Goal: Complete application form

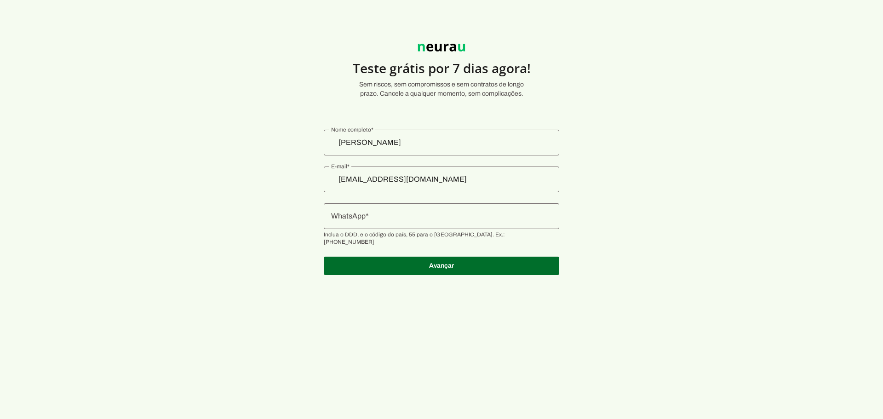
click at [379, 216] on input "WhatsApp" at bounding box center [441, 216] width 221 height 11
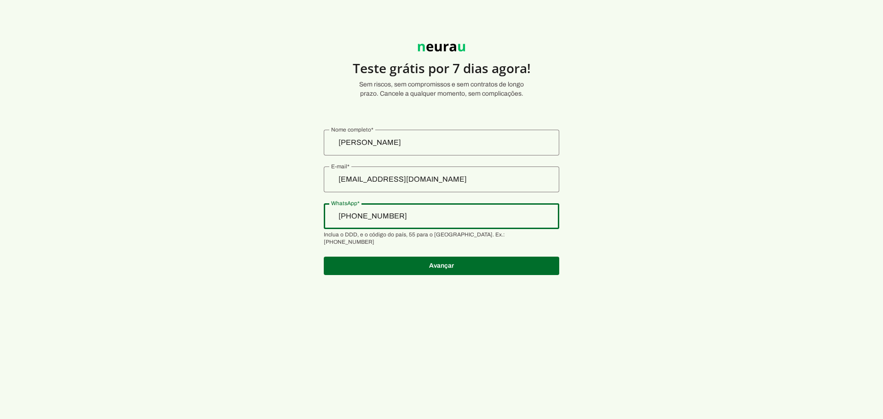
type input "[PHONE_NUMBER]"
type md-outlined-text-field "[PHONE_NUMBER]"
type input "[PHONE_NUMBER]"
click at [439, 258] on span at bounding box center [442, 266] width 236 height 22
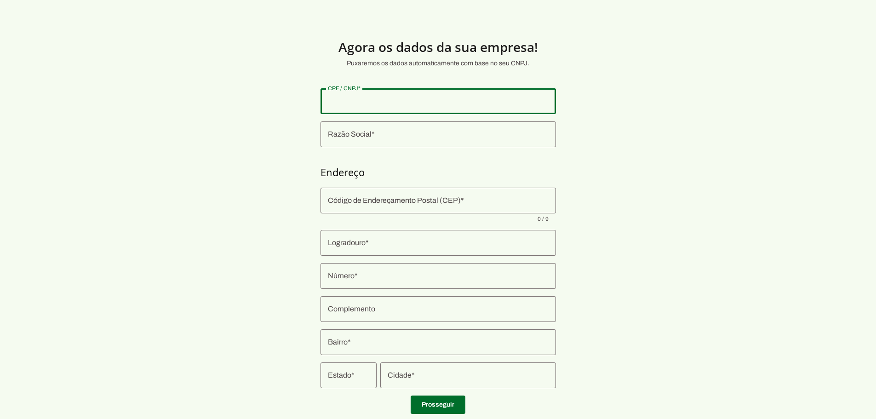
click at [367, 98] on input "CPF / CNPJ" at bounding box center [438, 101] width 221 height 11
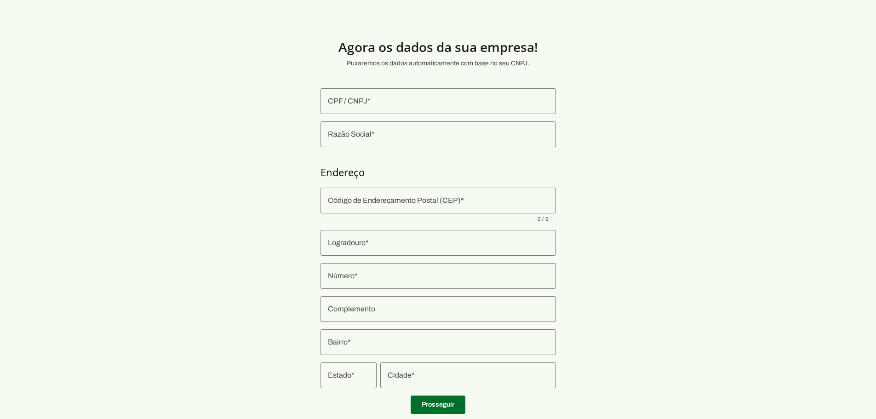
click at [365, 100] on input "CPF / CNPJ" at bounding box center [438, 101] width 221 height 11
click at [365, 200] on input "Código de Endereçamento Postal (CEP)" at bounding box center [438, 200] width 221 height 11
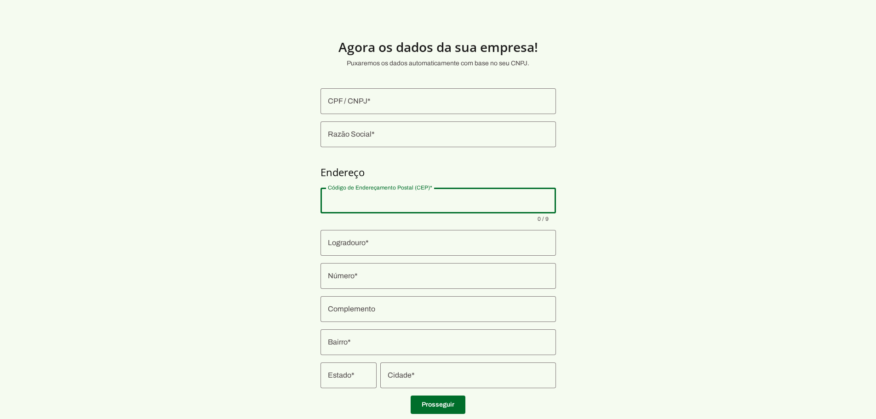
type input "13042-080"
type input "R. [PERSON_NAME]"
type md-outlined-text-field "R. [PERSON_NAME]"
type input "150"
type md-outlined-text-field "150"
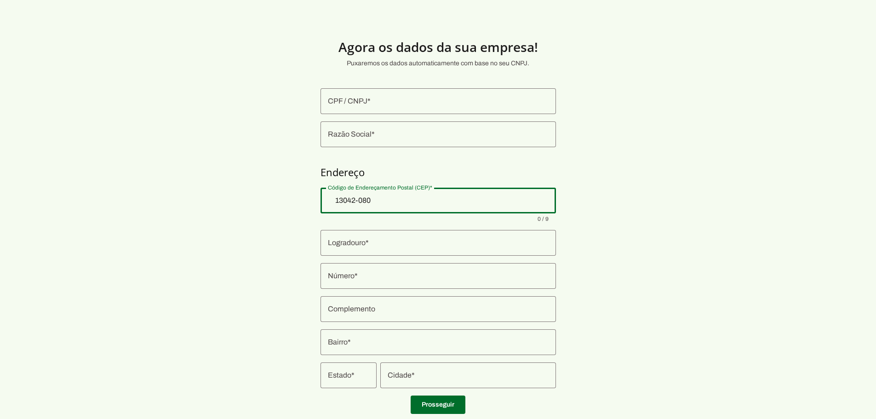
type input "Vila Marieta"
type md-outlined-text-field "Vila Marieta"
type input "Campinas"
type md-outlined-text-field "Campinas"
type input "SP"
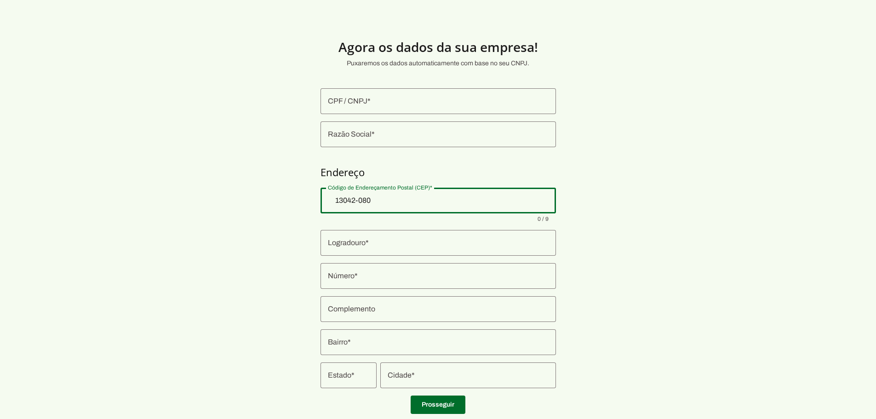
type md-outlined-text-field "SP"
type input "13042-080"
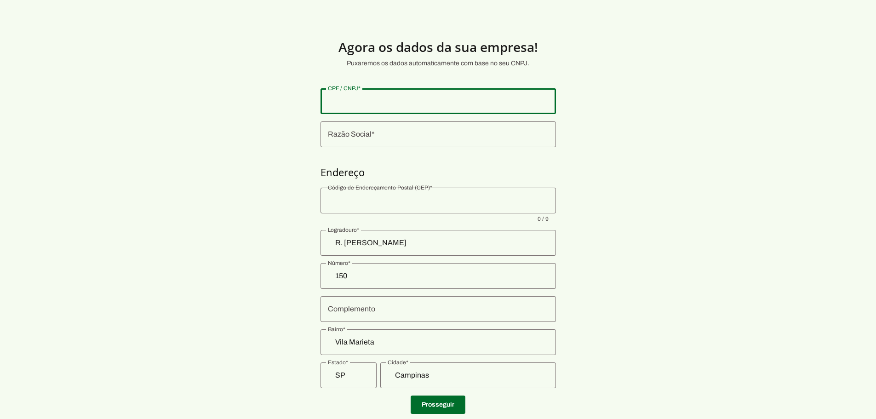
click at [340, 103] on input "CPF / CNPJ" at bounding box center [438, 101] width 221 height 11
type input "352.533.396-04"
type md-outlined-text-field "352.533.396-04"
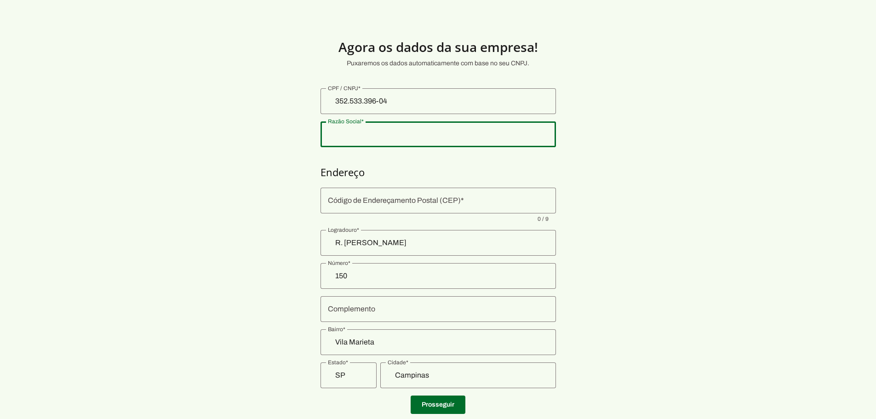
click at [364, 134] on input "Razão Social" at bounding box center [438, 134] width 221 height 11
type input "[PERSON_NAME]"
type md-outlined-text-field "[PERSON_NAME]"
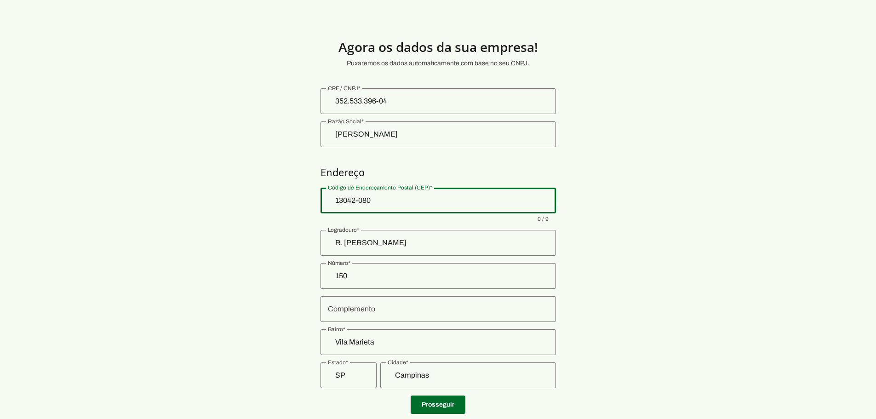
click at [351, 198] on input "13042-080" at bounding box center [438, 200] width 221 height 11
type input "13042-080"
click at [253, 204] on section "Agora os dados da sua empresa! Puxaremos os dados automaticamente com base no s…" at bounding box center [438, 221] width 876 height 399
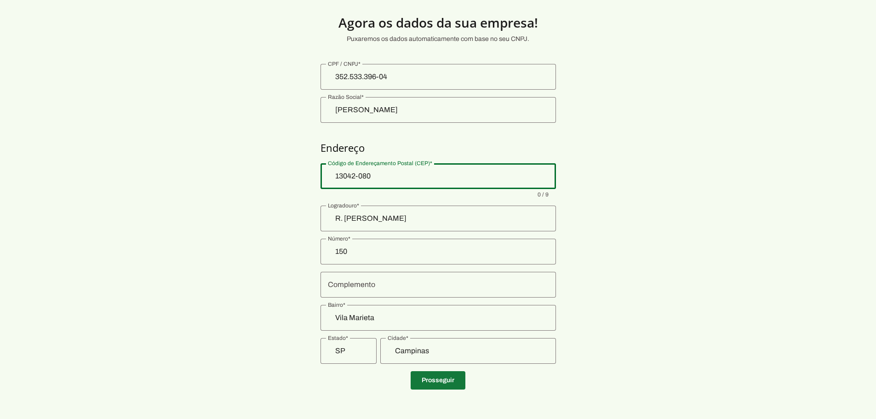
click at [447, 383] on span at bounding box center [438, 380] width 55 height 22
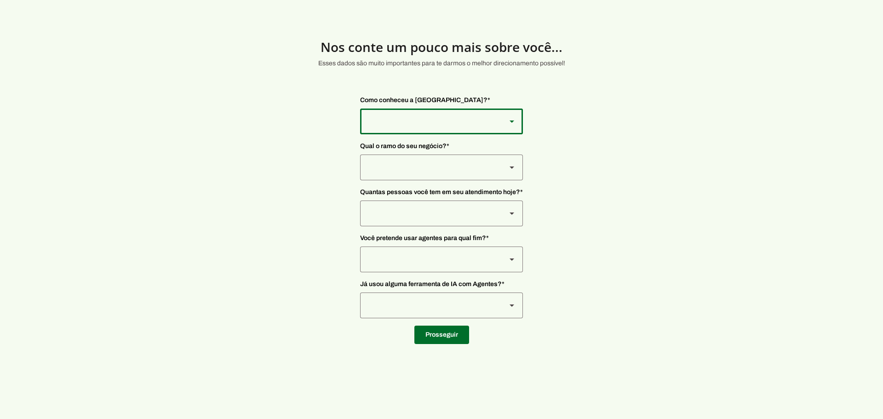
click at [409, 121] on div at bounding box center [429, 122] width 139 height 26
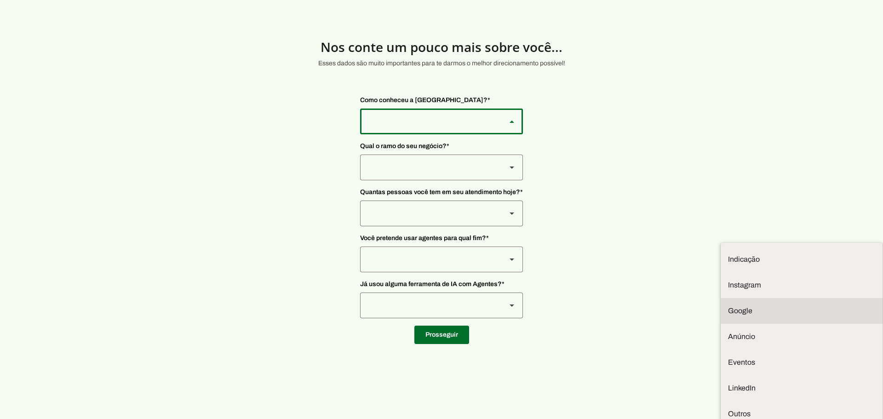
click at [0, 0] on slot "Google" at bounding box center [0, 0] width 0 height 0
type md-outlined-select "9WSkWP6cpWWKgPH2BWr4"
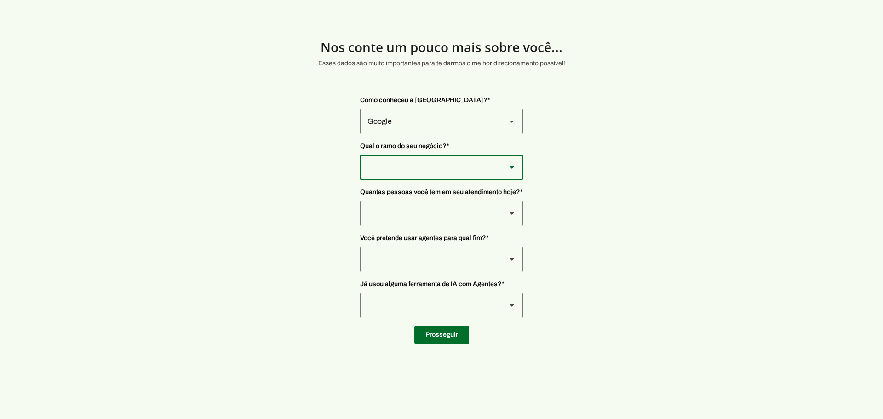
click at [393, 167] on div at bounding box center [429, 168] width 139 height 26
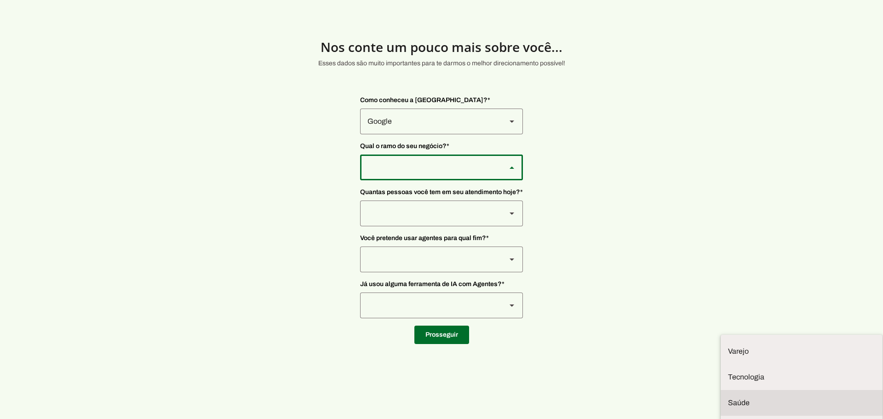
click at [0, 0] on slot "Saúde" at bounding box center [0, 0] width 0 height 0
type md-outlined-select "qBJqoSCgnuqgxNhyRfhz"
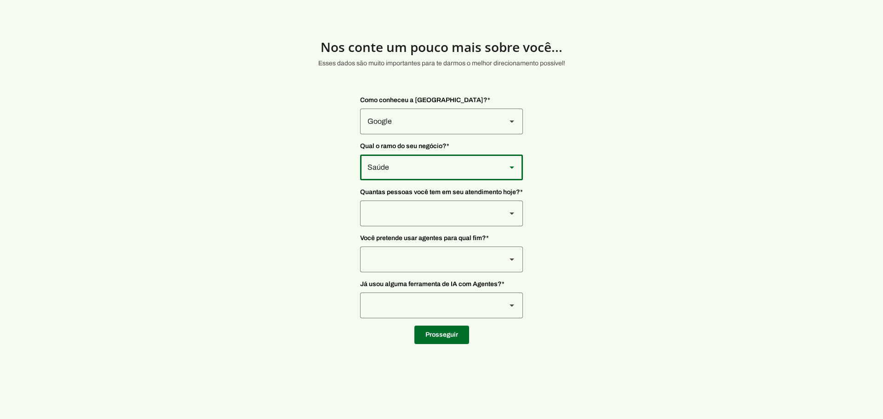
click at [386, 215] on div at bounding box center [429, 214] width 139 height 26
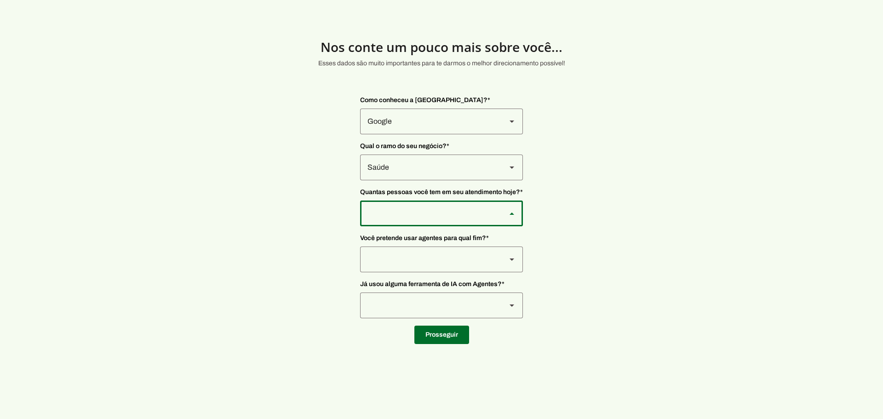
click at [0, 0] on slot "De 0 a 3" at bounding box center [0, 0] width 0 height 0
type md-outlined-select "yHmeUixsC5IlBgFUkJwN"
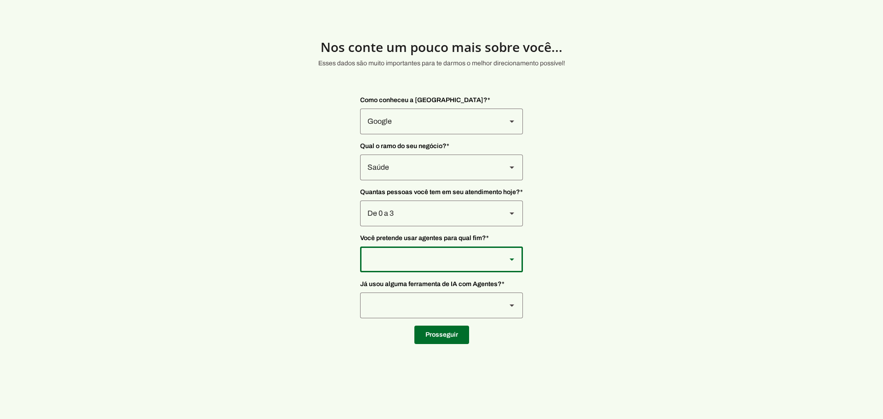
click at [387, 259] on div at bounding box center [429, 260] width 139 height 26
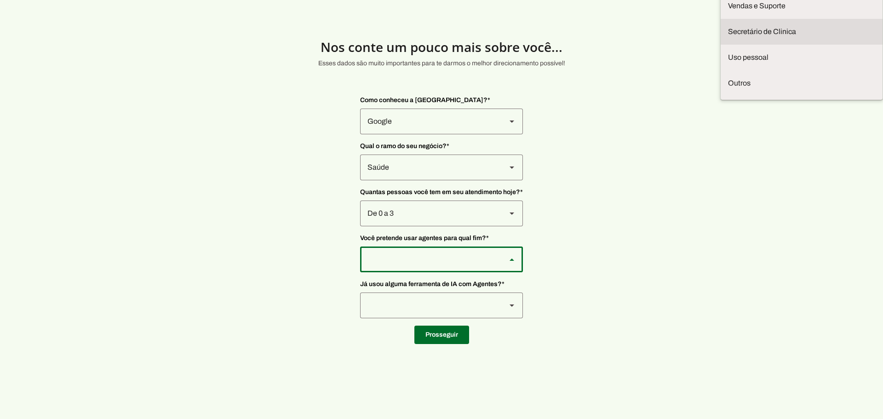
click at [0, 0] on slot "Secretário de Clinica" at bounding box center [0, 0] width 0 height 0
type md-outlined-select "jhpZzhB7z5SzQnvZD2gM"
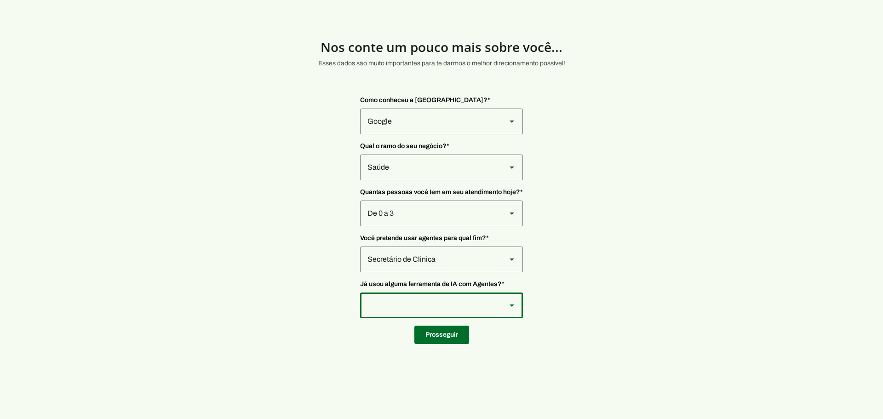
click at [393, 306] on div at bounding box center [429, 306] width 139 height 26
type md-outlined-select "YJTivUP5LYteilvK0BaA"
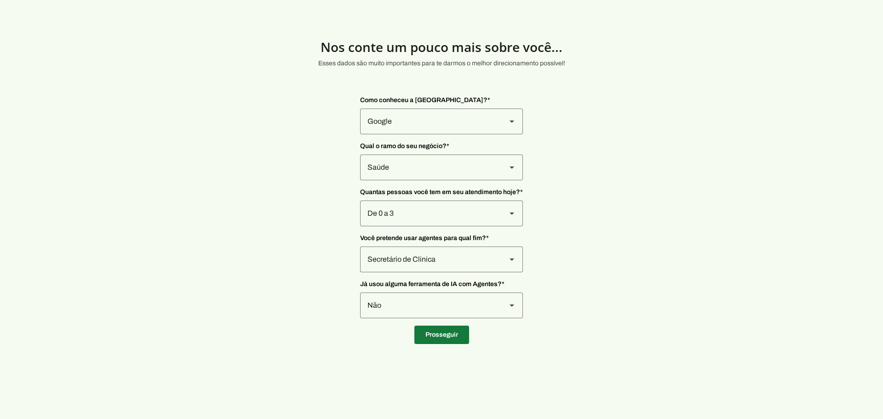
click at [446, 335] on span at bounding box center [442, 335] width 55 height 22
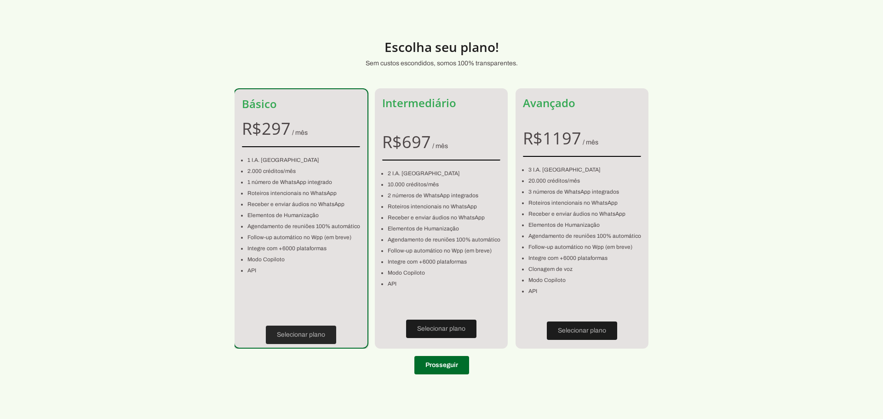
click at [309, 336] on span at bounding box center [301, 335] width 70 height 22
type input "R. [PERSON_NAME]"
type input "150"
type input "Vila Marieta"
type input "Campinas"
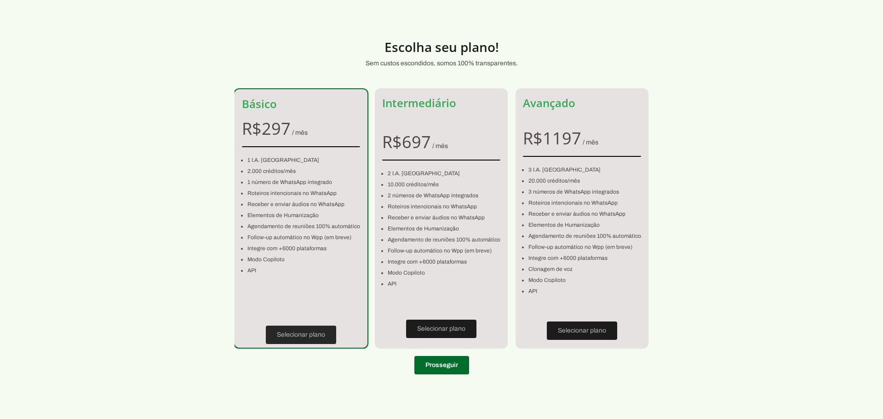
type input "SP"
type input "[PHONE_NUMBER]"
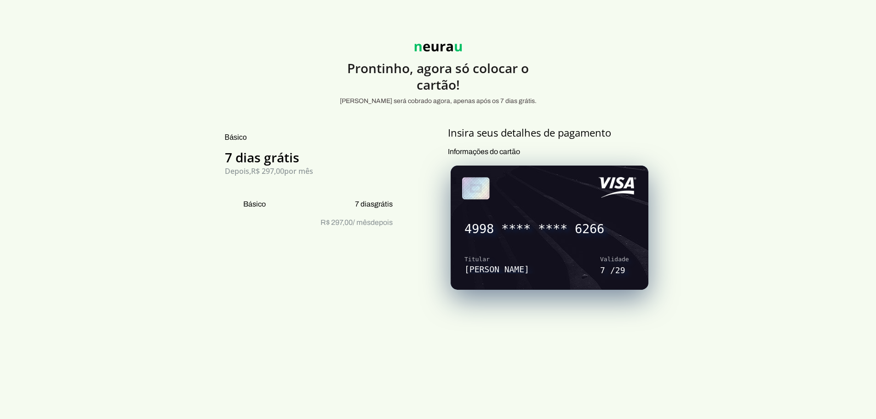
scroll to position [46, 0]
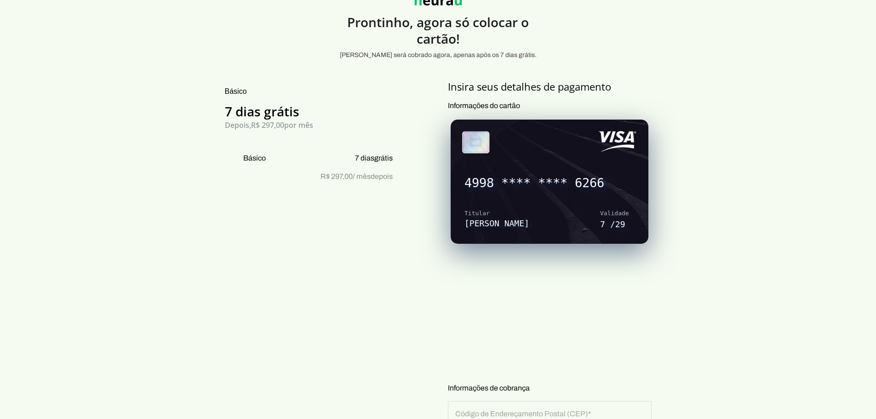
click at [373, 333] on div "Básico 7 dias grátis Depois, R$ 297,00 por mês Básico 7 dias grátis R$ 297,00 /…" at bounding box center [308, 405] width 201 height 651
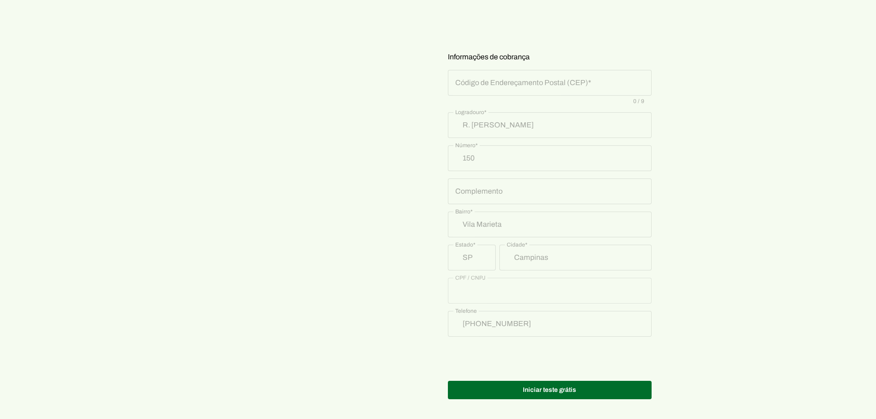
scroll to position [380, 0]
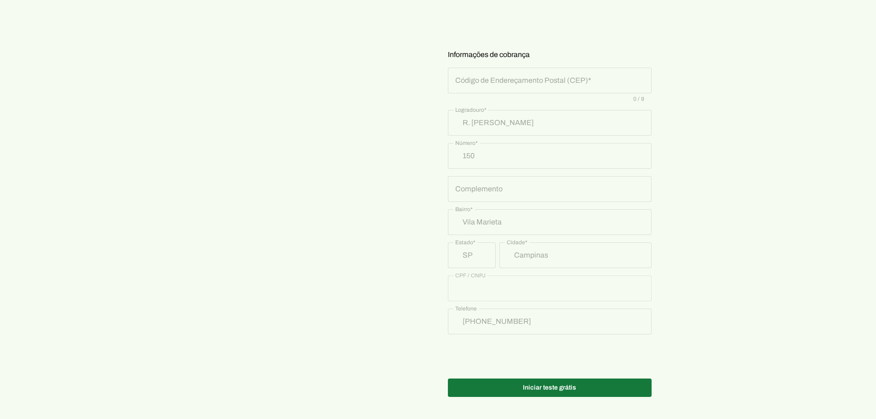
click at [582, 386] on span at bounding box center [550, 388] width 204 height 22
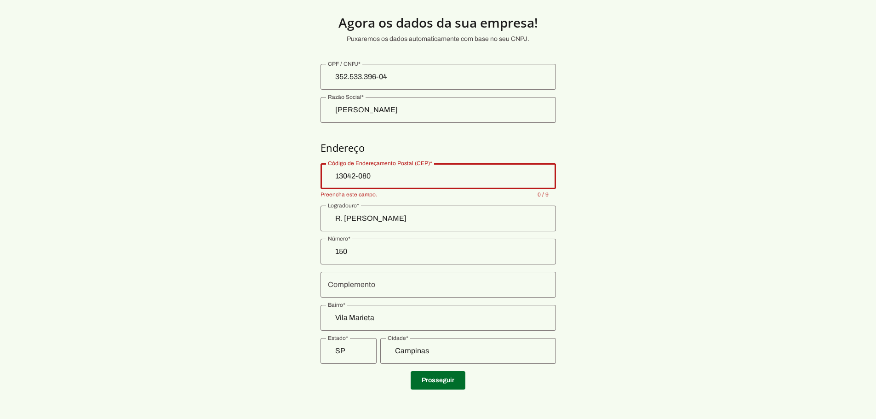
click at [367, 178] on input "13042-080" at bounding box center [438, 176] width 221 height 11
type input "13042-080"
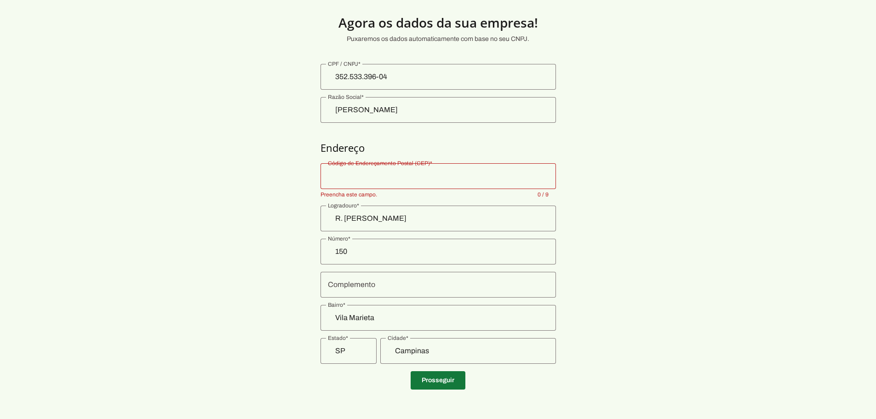
click at [438, 381] on span at bounding box center [438, 380] width 55 height 22
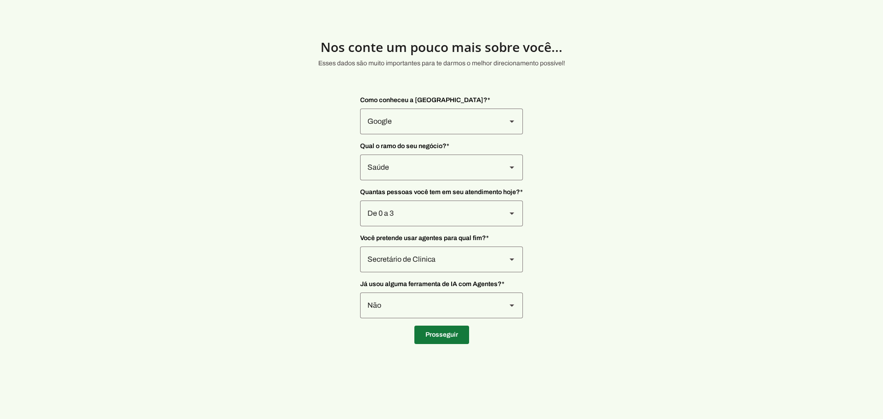
click at [453, 333] on span at bounding box center [442, 335] width 55 height 22
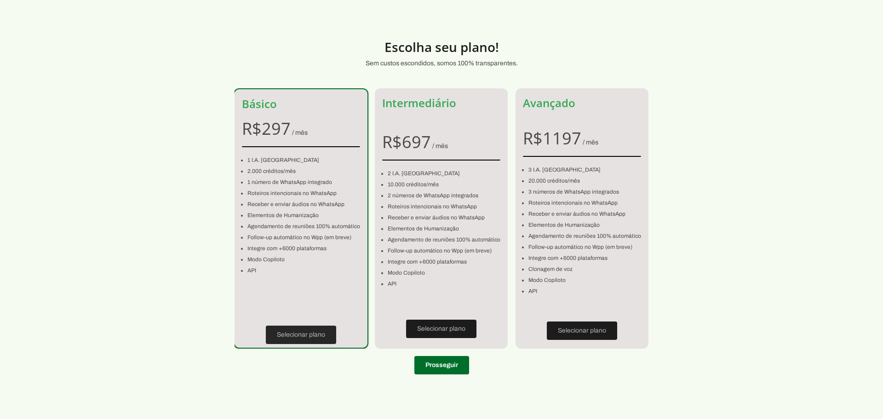
click at [292, 336] on span at bounding box center [301, 335] width 70 height 22
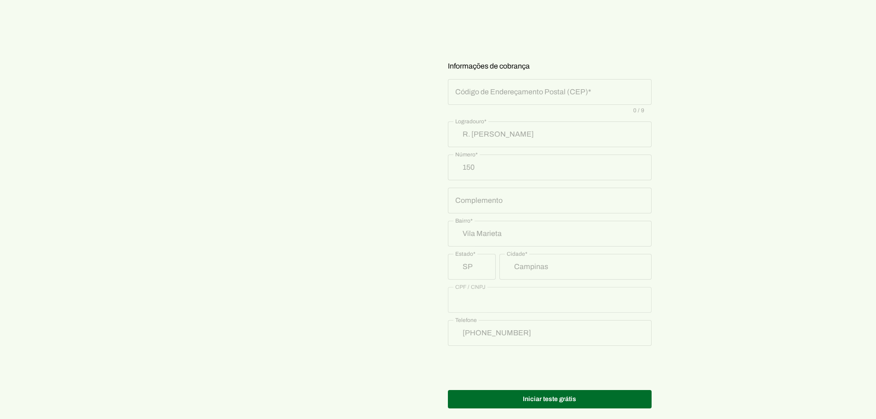
scroll to position [380, 0]
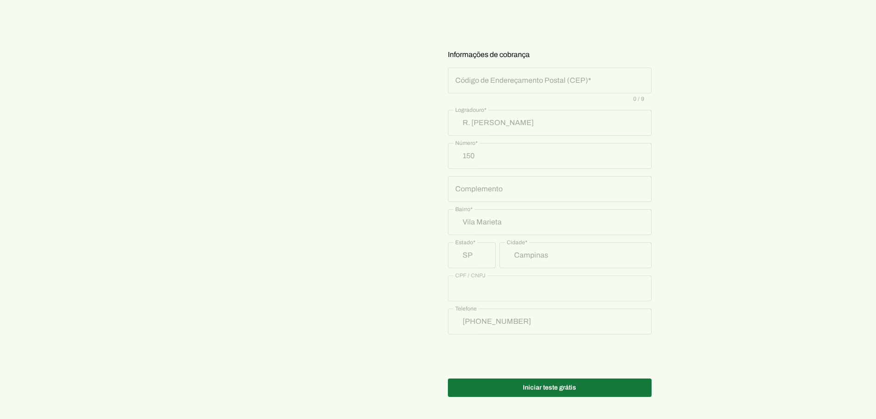
click at [557, 386] on span at bounding box center [550, 388] width 204 height 22
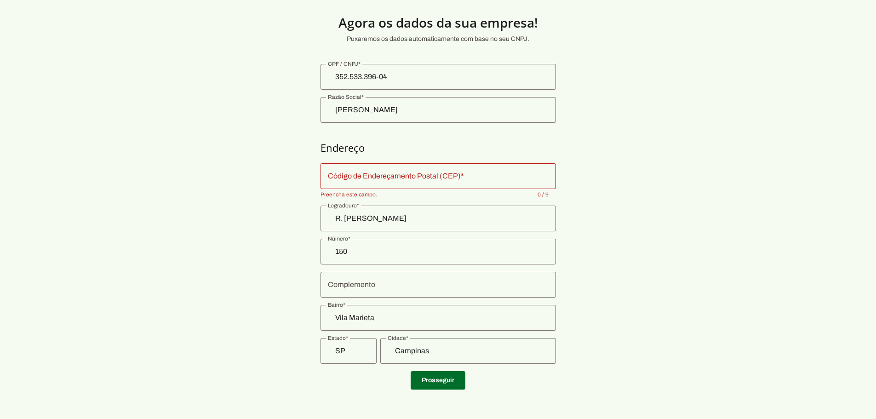
scroll to position [24, 0]
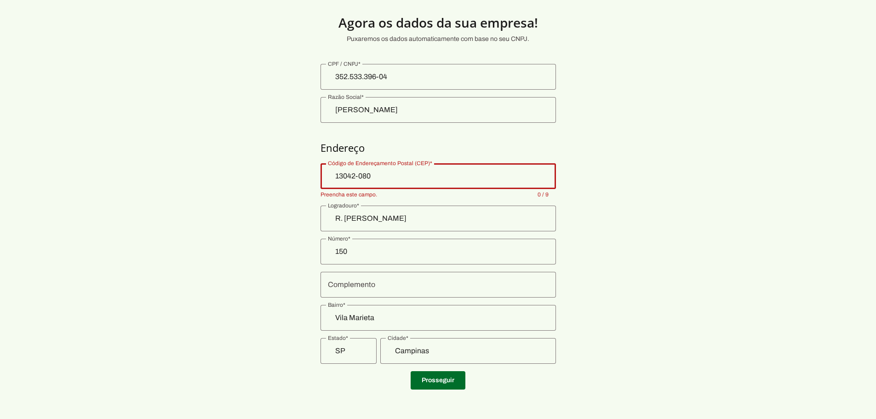
click at [347, 177] on input "13042-080" at bounding box center [438, 176] width 221 height 11
type input "13042-080"
click at [282, 188] on section "Agora os dados da sua empresa! Puxaremos os dados automaticamente com base no s…" at bounding box center [438, 197] width 876 height 399
click at [618, 206] on section "Agora os dados da sua empresa! Puxaremos os dados automaticamente com base no s…" at bounding box center [438, 197] width 876 height 399
type md-outlined-text-field "13042-080"
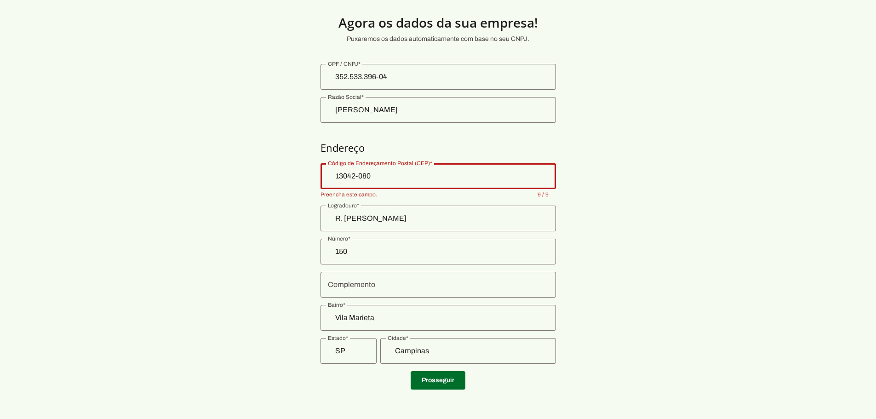
click at [376, 319] on input "Vila Marieta" at bounding box center [438, 317] width 221 height 11
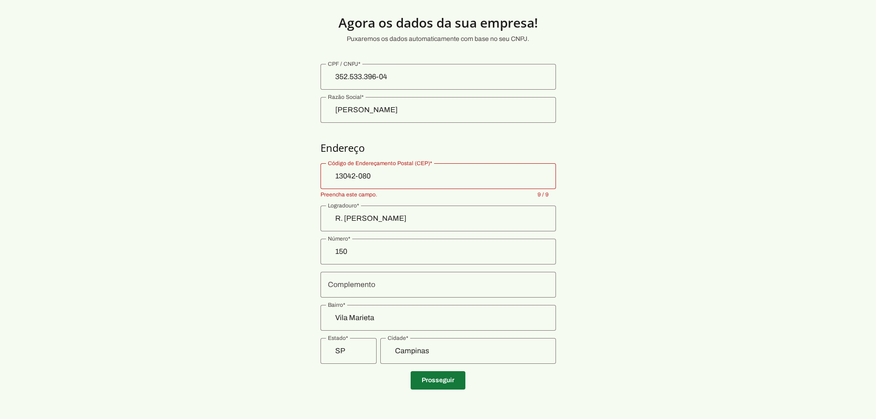
click at [439, 379] on span at bounding box center [438, 380] width 55 height 22
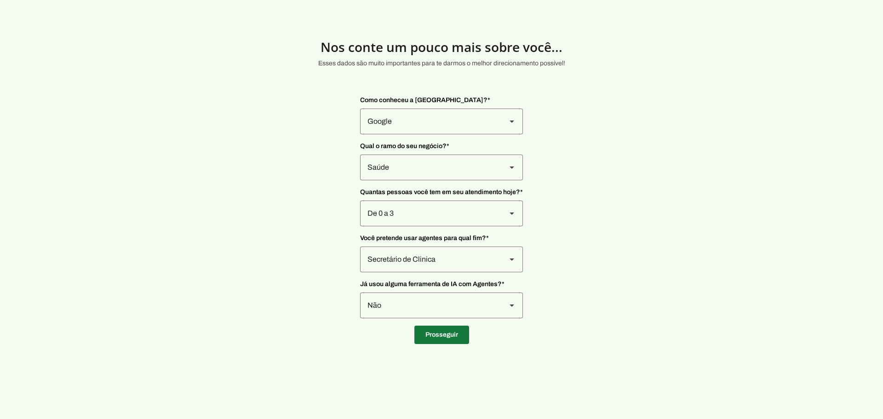
click at [448, 338] on span at bounding box center [442, 335] width 55 height 22
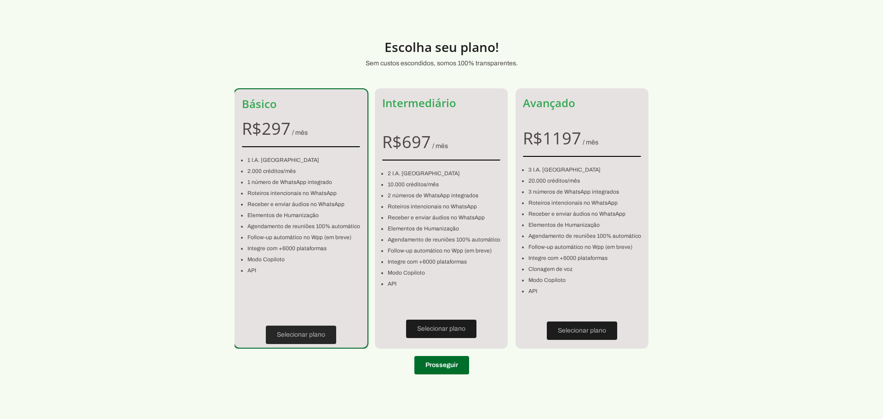
click at [296, 336] on span at bounding box center [301, 335] width 70 height 22
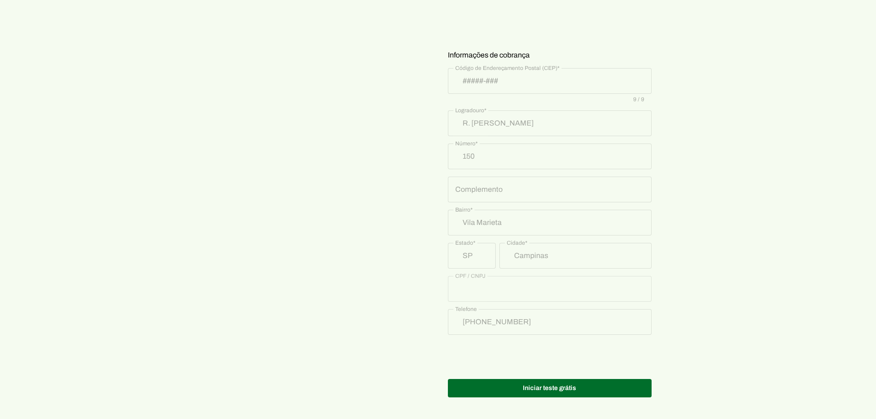
scroll to position [380, 0]
click at [537, 389] on span at bounding box center [550, 388] width 204 height 22
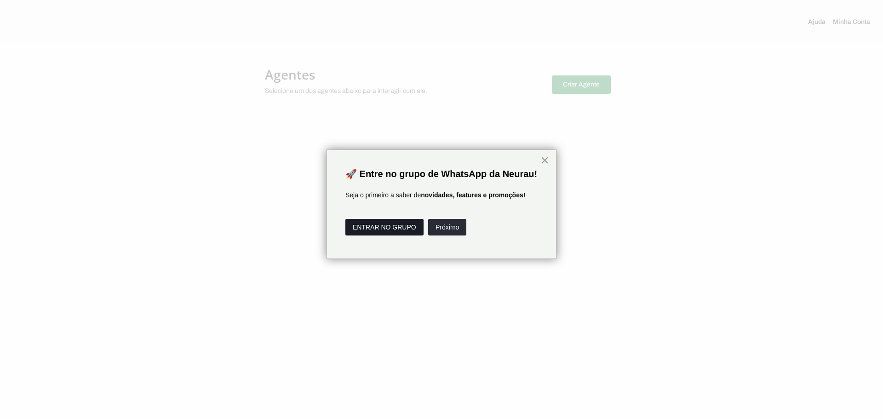
click at [371, 236] on button "ENTRAR NO GRUPO" at bounding box center [385, 227] width 78 height 17
